Goal: Transaction & Acquisition: Book appointment/travel/reservation

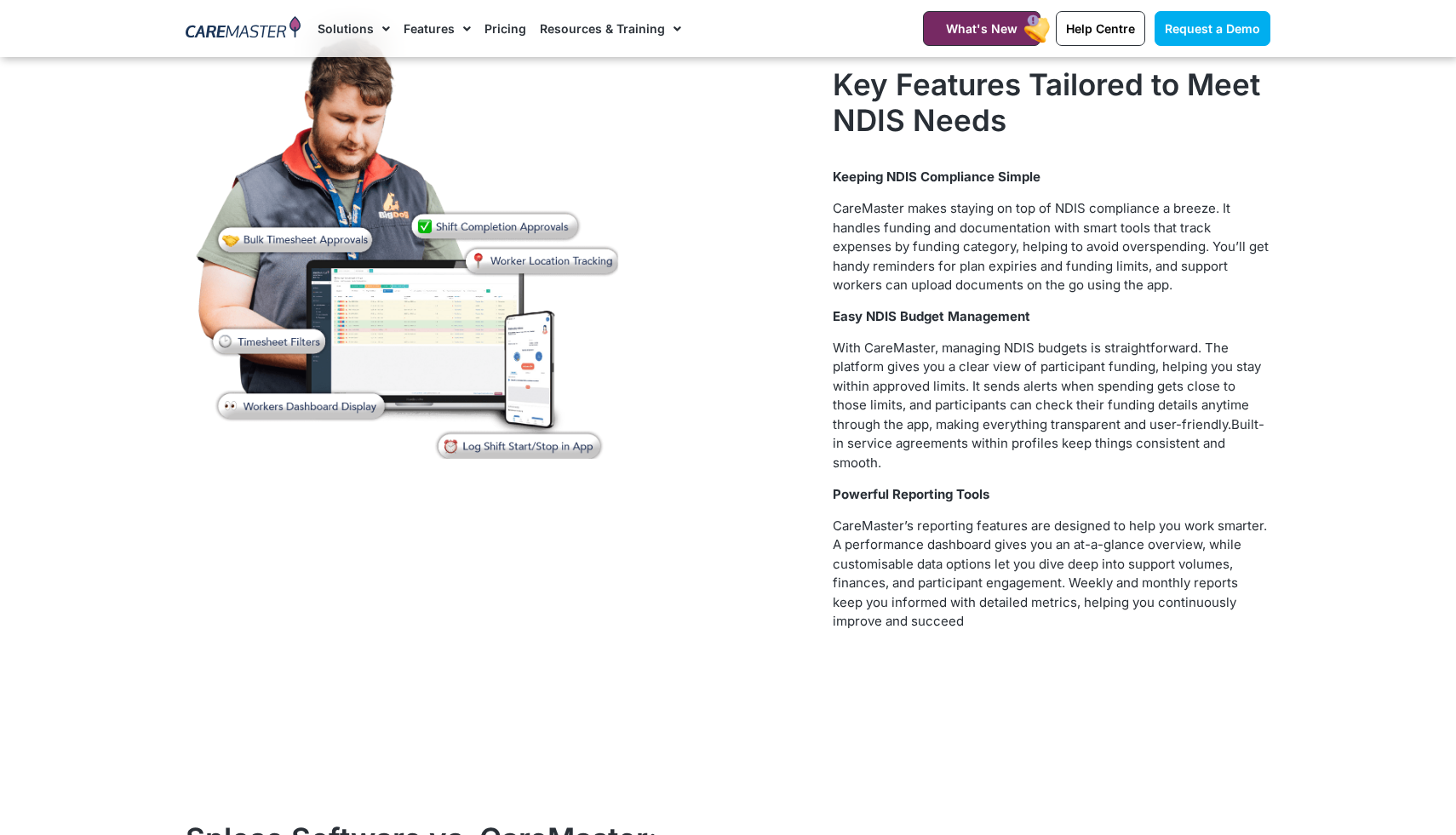
scroll to position [5773, 0]
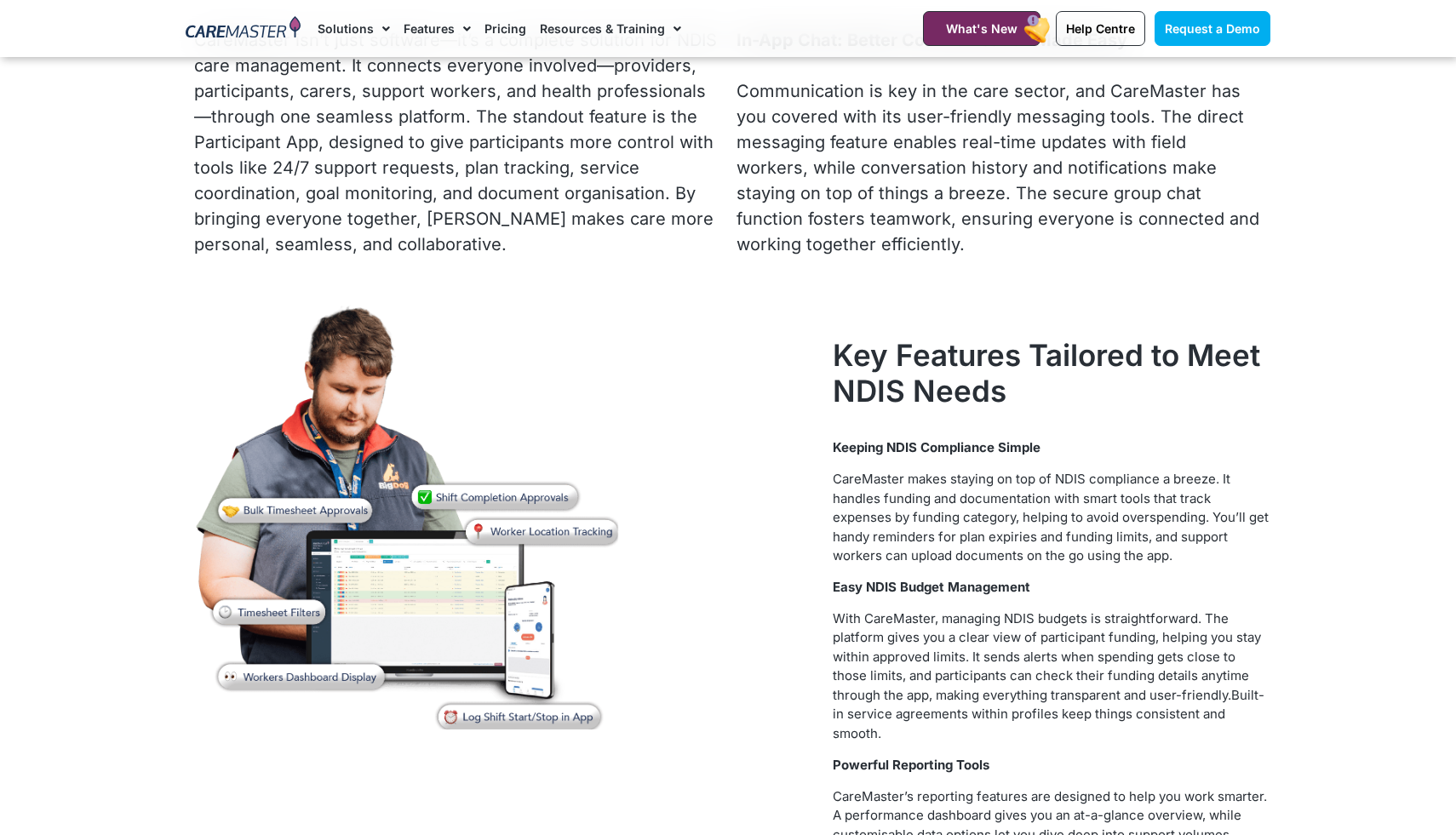
click at [492, 23] on link "Pricing" at bounding box center [506, 29] width 42 height 57
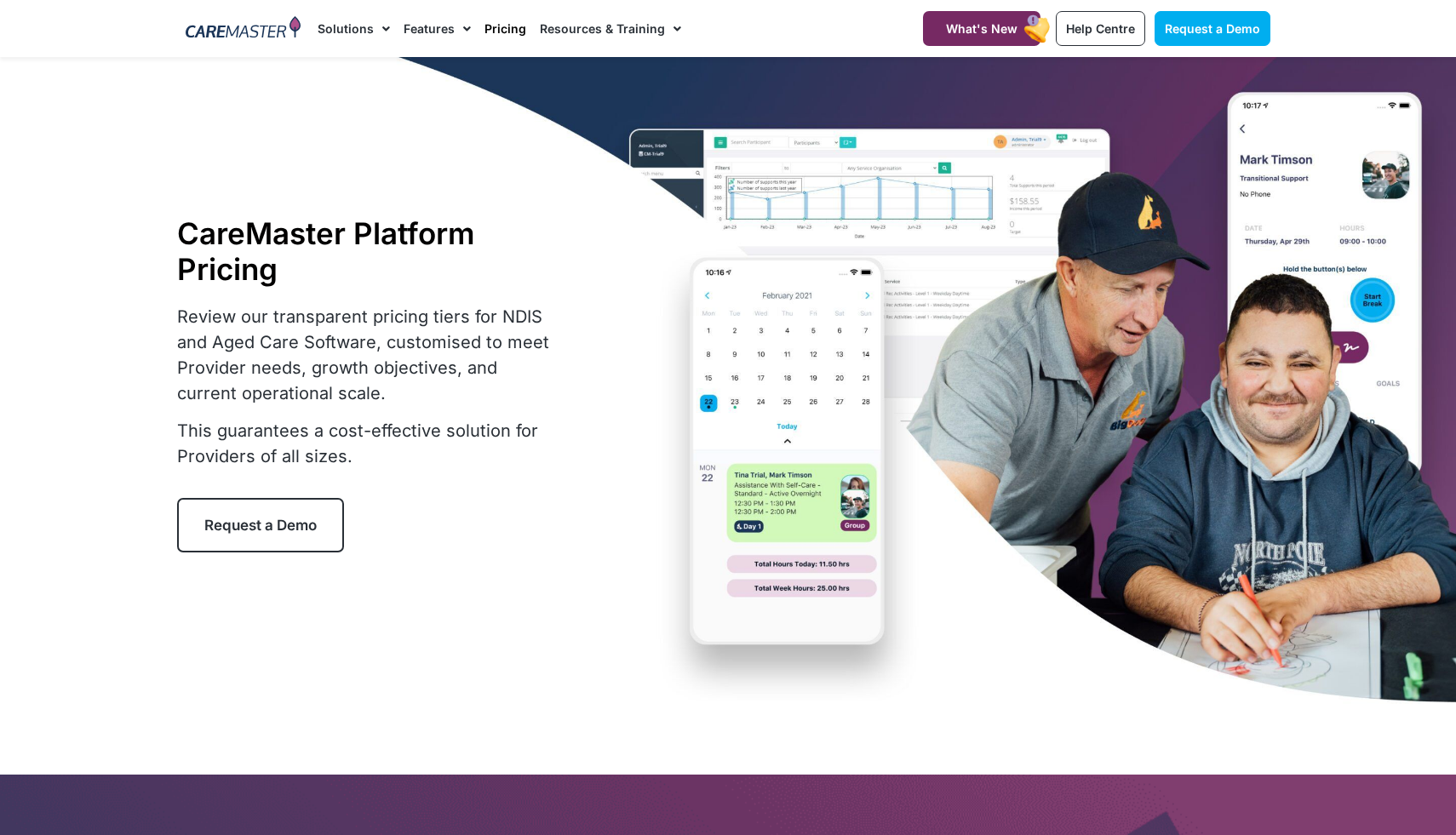
scroll to position [816, 0]
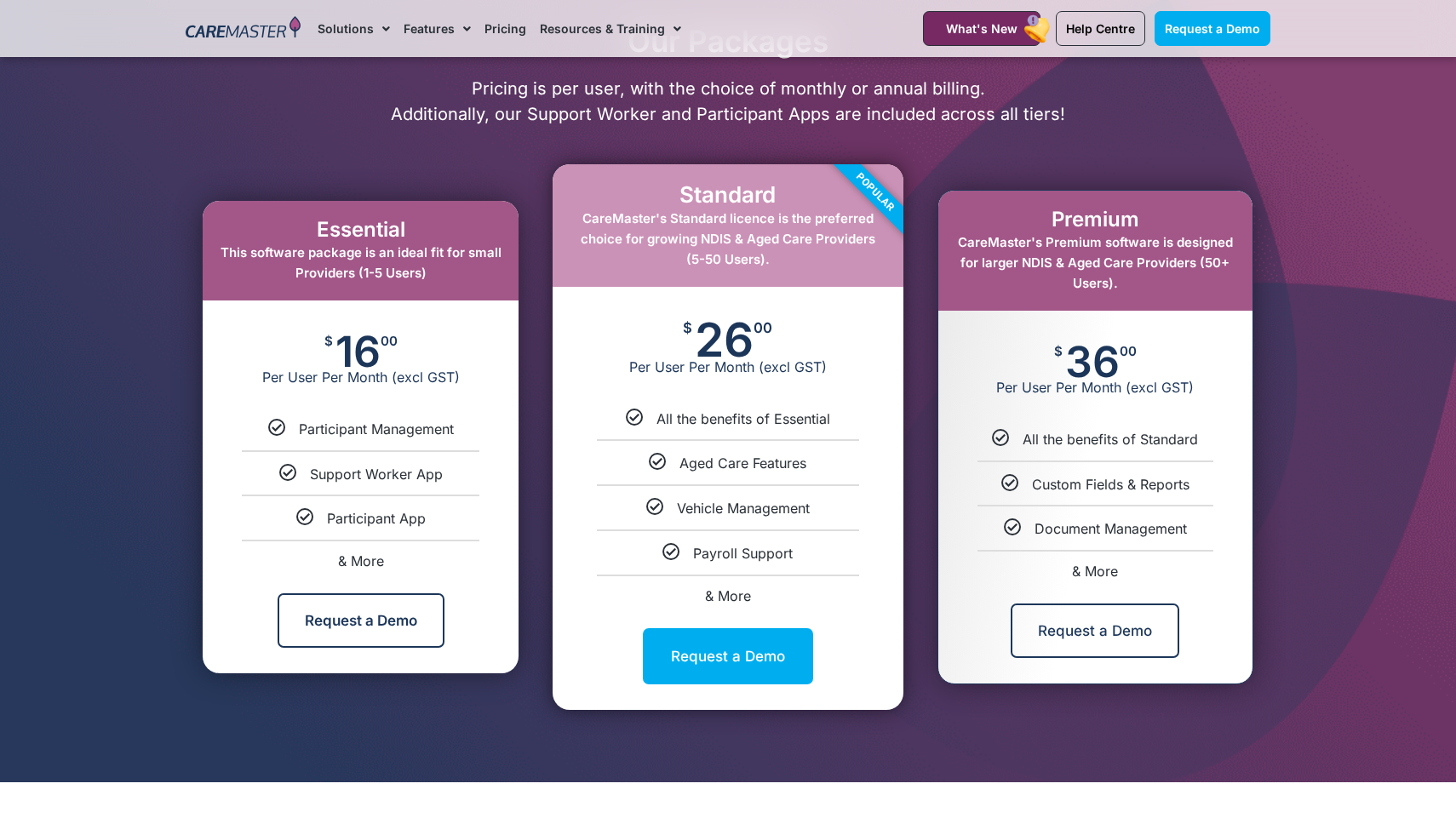
click at [375, 557] on span "& More" at bounding box center [361, 561] width 46 height 17
select select "***"
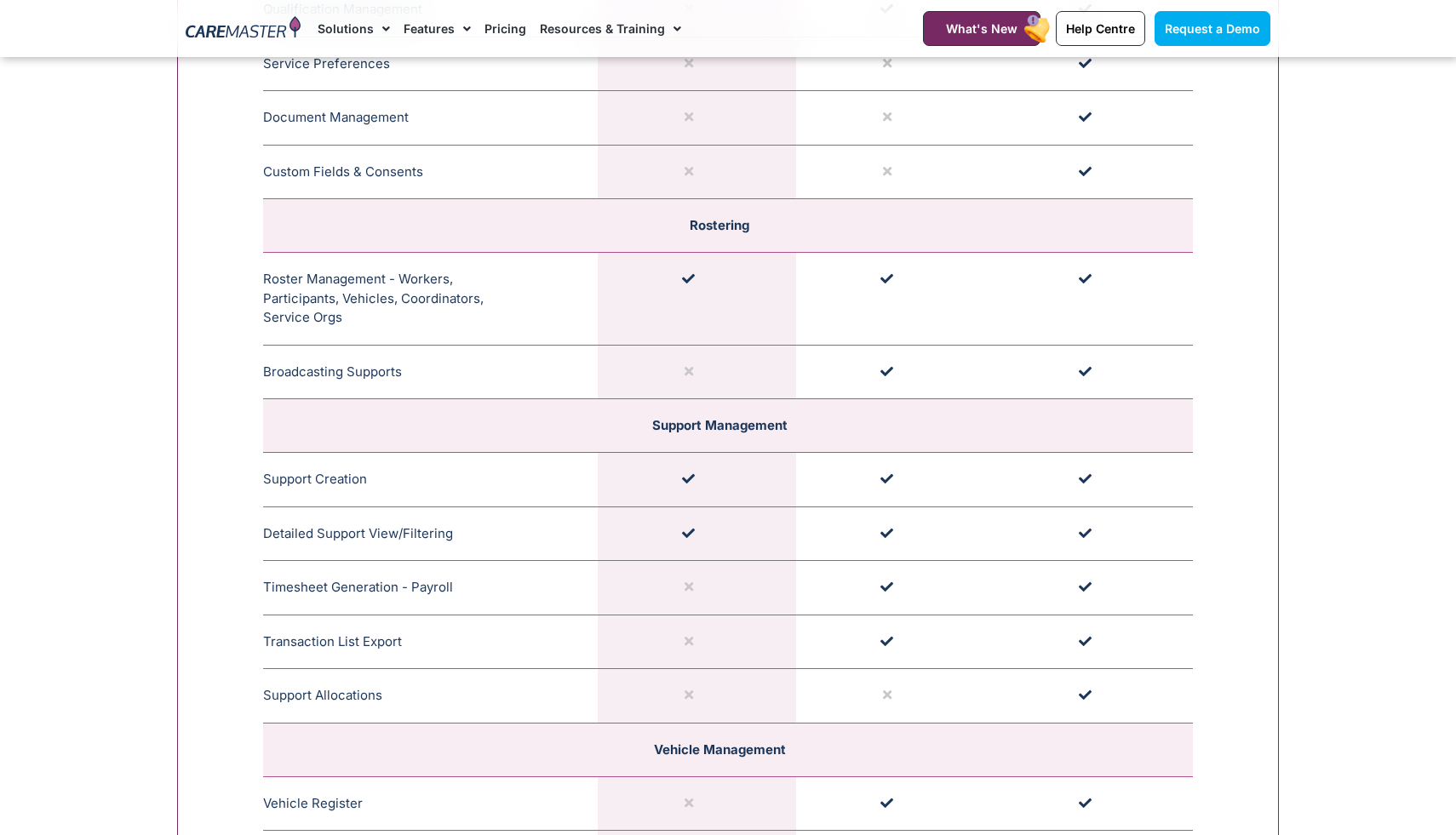
scroll to position [2960, 0]
